Goal: Transaction & Acquisition: Register for event/course

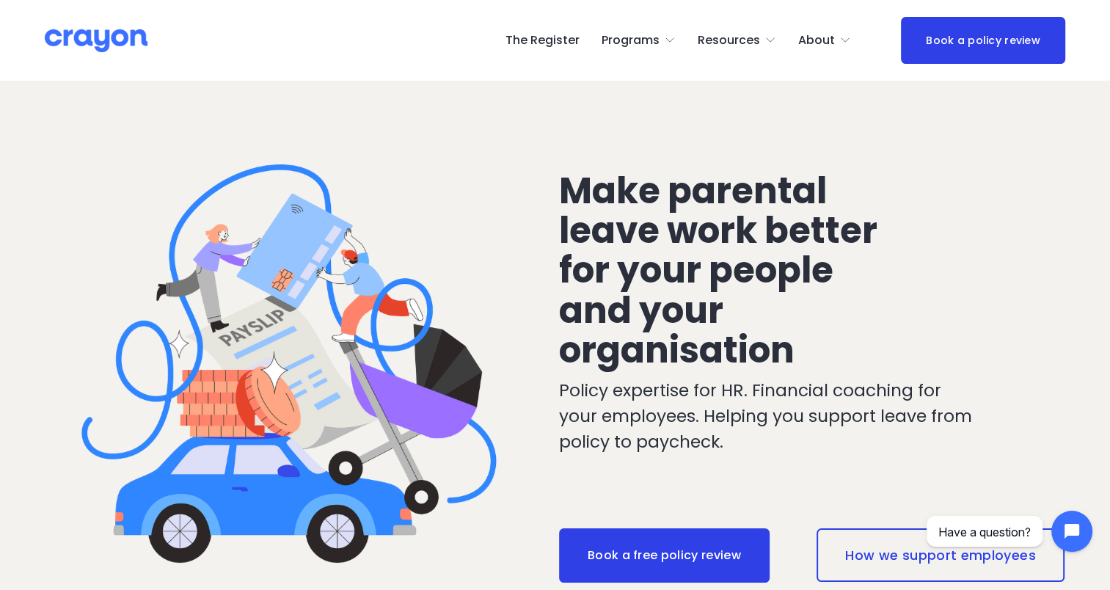
click at [549, 38] on link "The Register" at bounding box center [542, 40] width 74 height 23
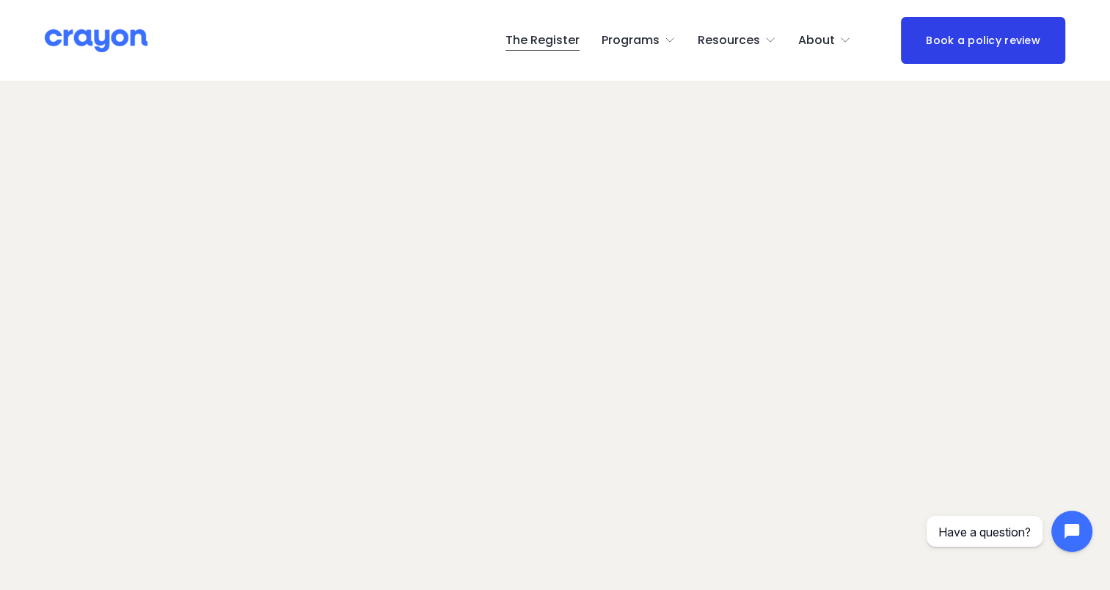
click at [538, 42] on link "The Register" at bounding box center [542, 40] width 74 height 23
